Goal: Transaction & Acquisition: Purchase product/service

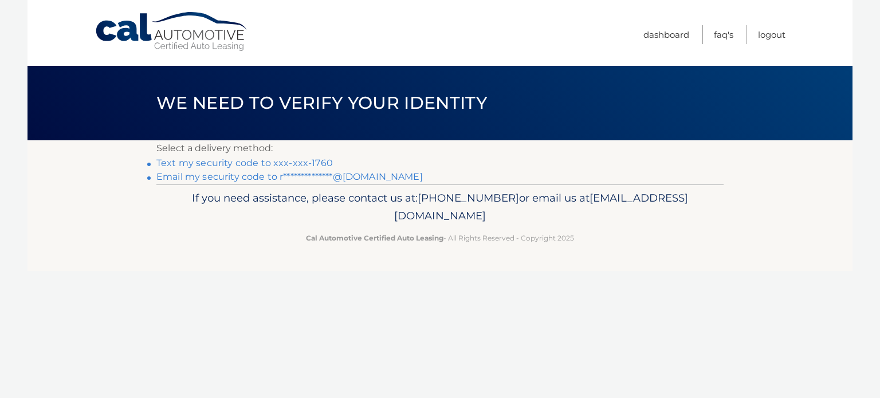
click at [250, 158] on link "Text my security code to xxx-xxx-1760" at bounding box center [244, 163] width 176 height 11
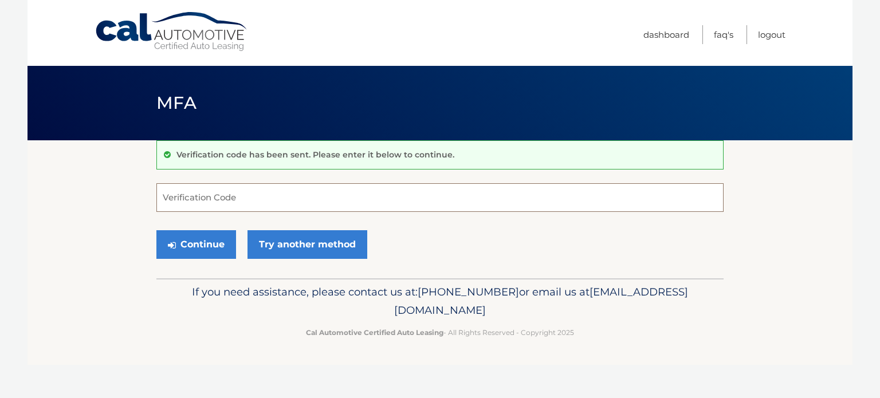
click at [191, 201] on input "Verification Code" at bounding box center [439, 197] width 567 height 29
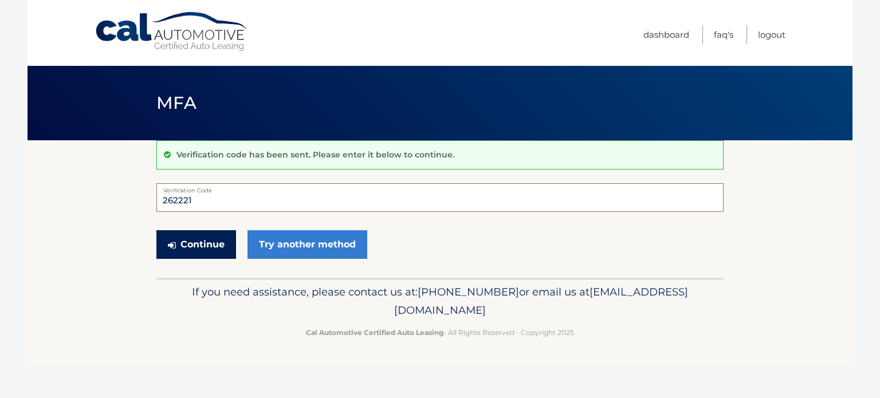
type input "262221"
click at [209, 242] on button "Continue" at bounding box center [196, 244] width 80 height 29
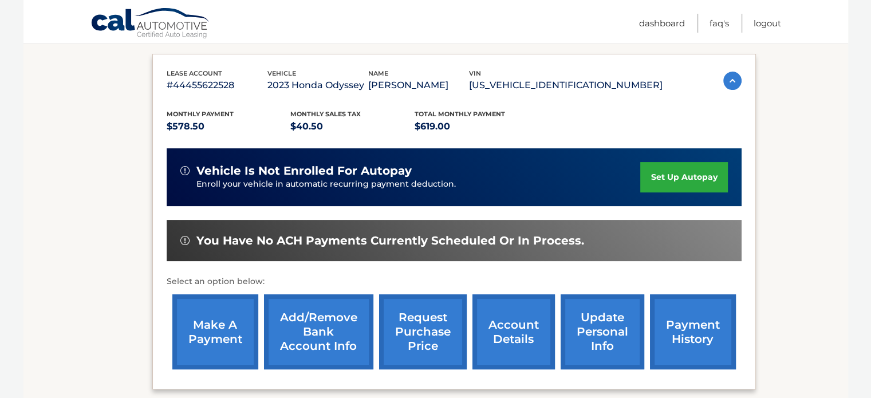
scroll to position [229, 0]
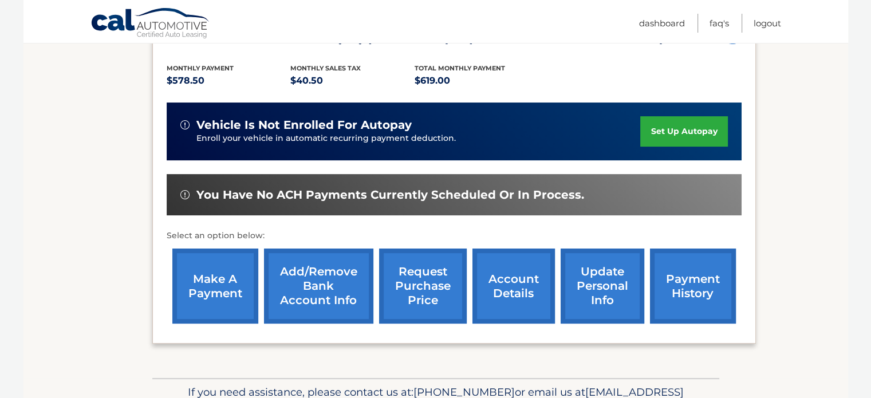
click at [224, 280] on link "make a payment" at bounding box center [215, 286] width 86 height 75
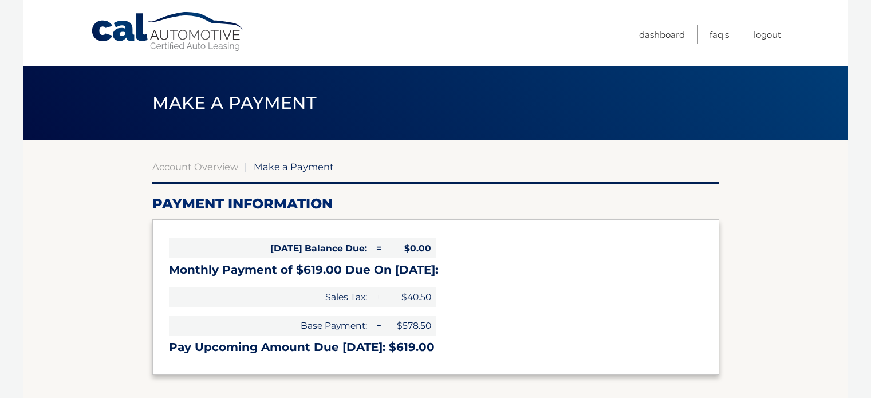
select select "ZmU1YzdlMjQtZWRhNi00NzRjLThjOGYtMGU5OGI3NmUwMTU5"
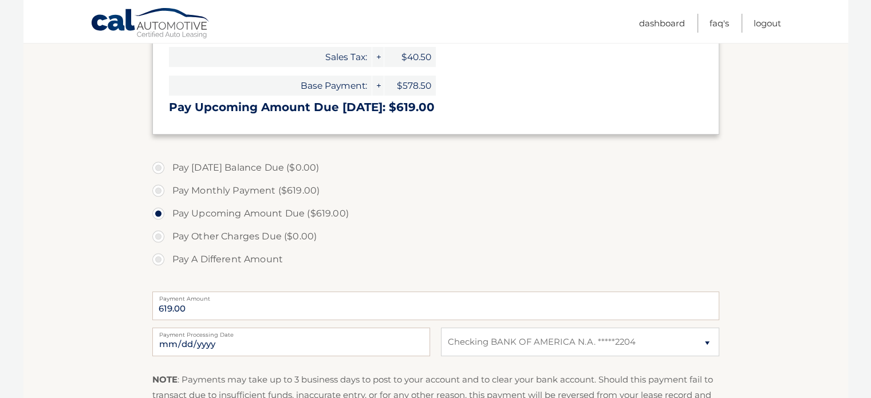
scroll to position [286, 0]
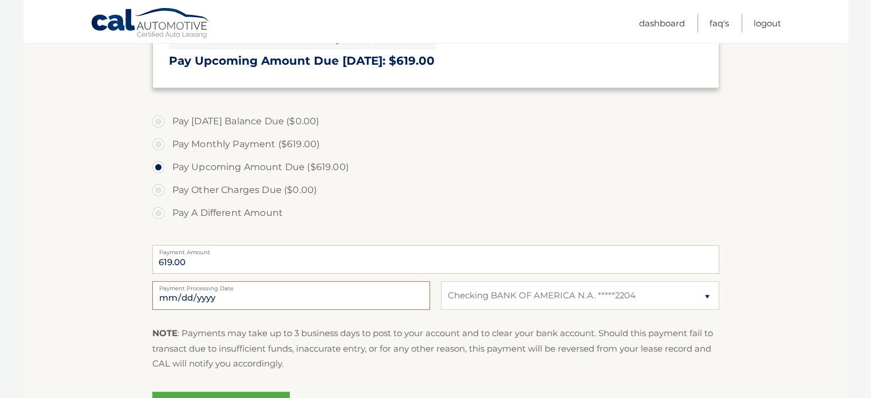
click at [217, 297] on input "2025-10-13" at bounding box center [291, 295] width 278 height 29
click at [219, 296] on input "2025-10-15" at bounding box center [291, 295] width 278 height 29
type input "2025-10-16"
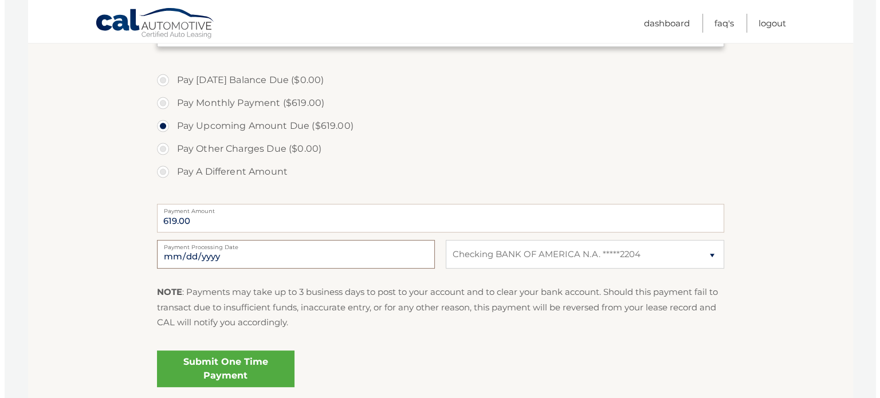
scroll to position [401, 0]
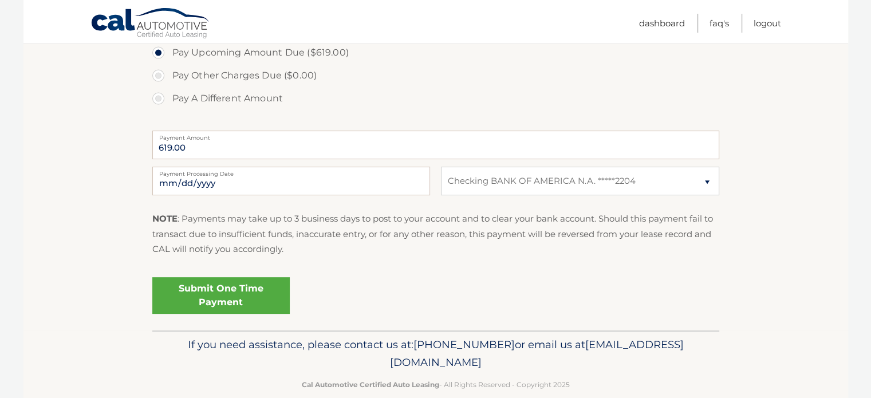
click at [237, 294] on link "Submit One Time Payment" at bounding box center [221, 295] width 138 height 37
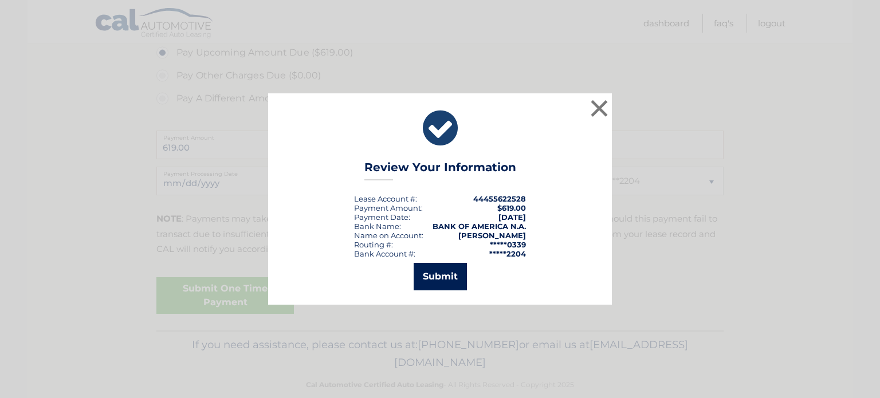
click at [438, 280] on button "Submit" at bounding box center [440, 277] width 53 height 28
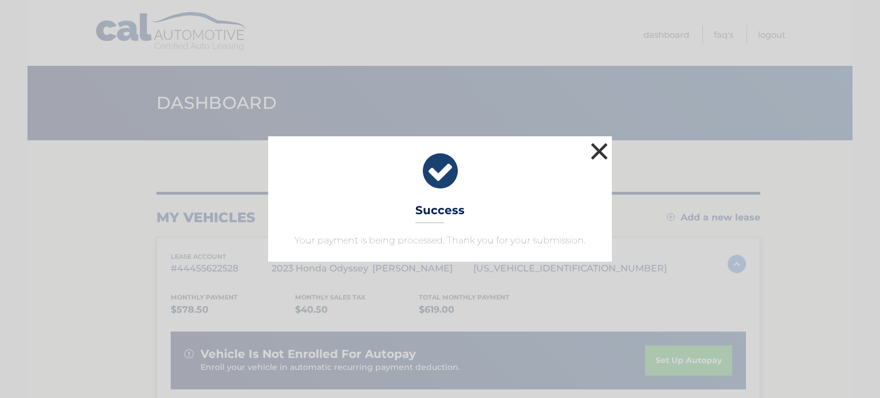
click at [598, 150] on button "×" at bounding box center [599, 151] width 23 height 23
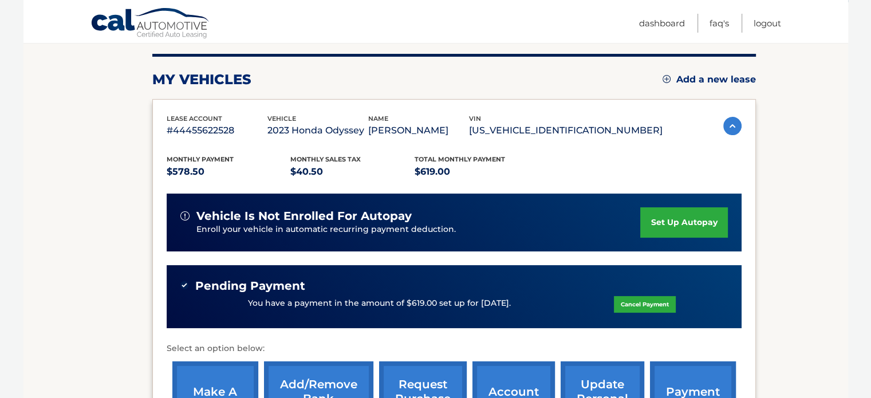
scroll to position [30, 0]
